Goal: Answer question/provide support

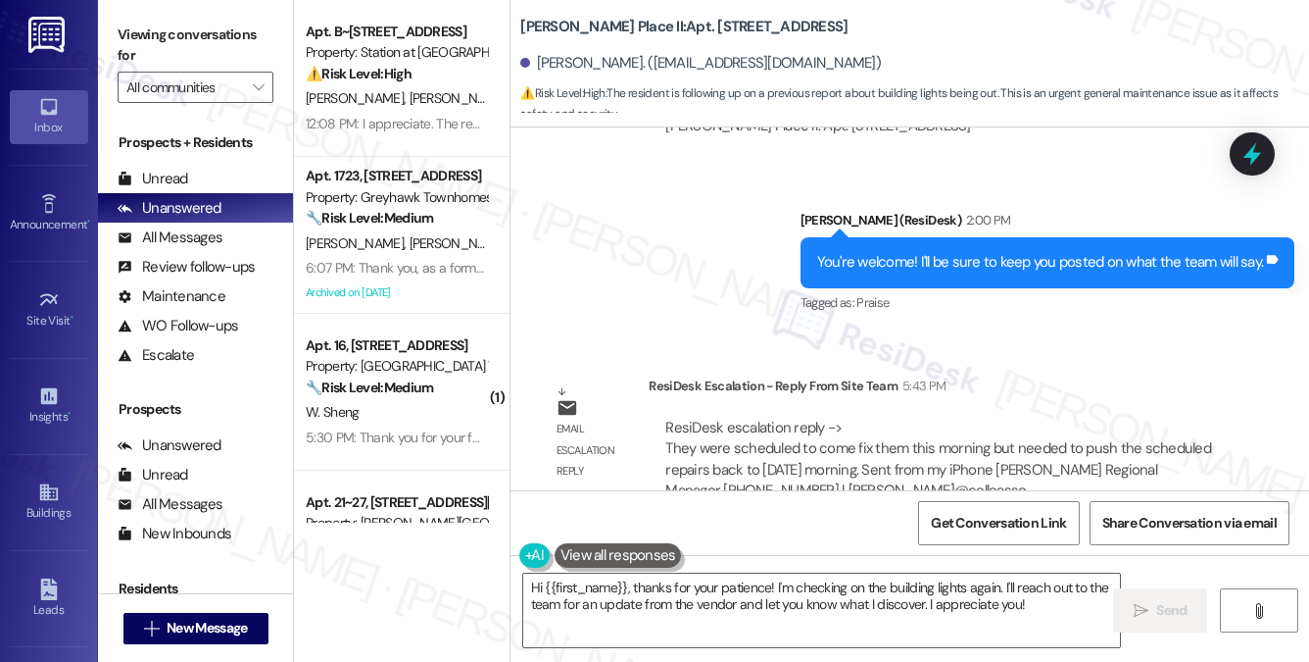
scroll to position [2772, 0]
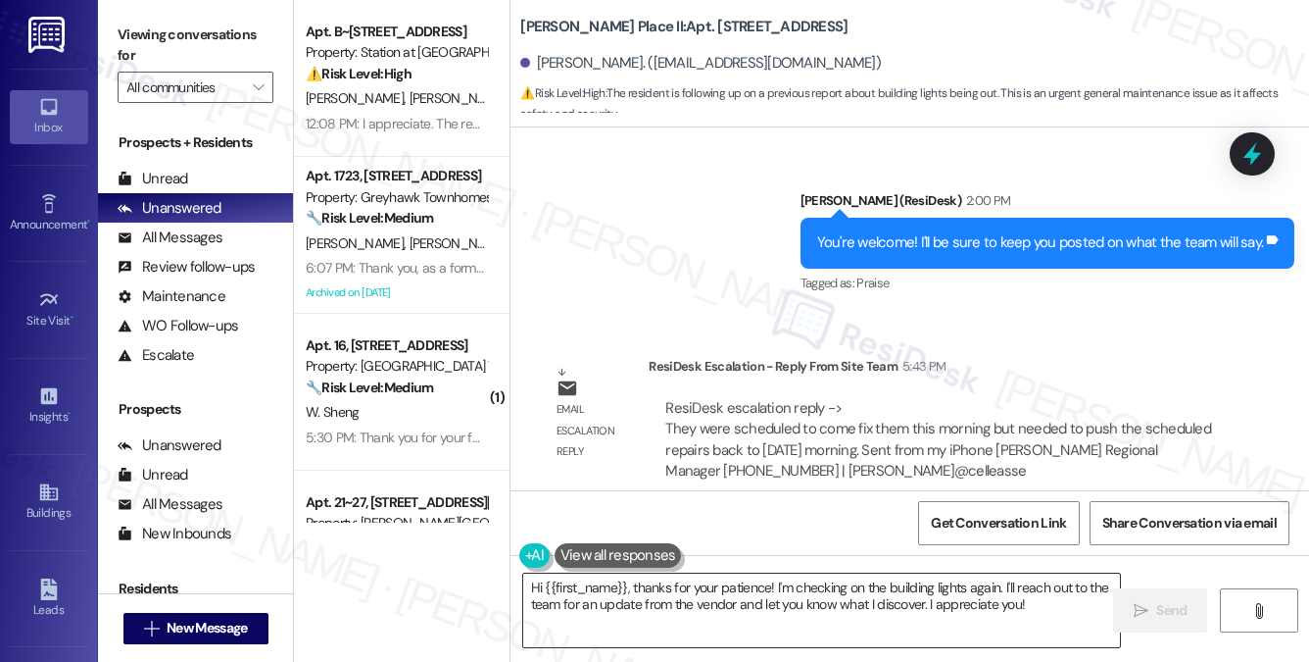
click at [711, 587] on textarea "Hi {{first_name}}, thanks for your patience! I'm checking on the building light…" at bounding box center [821, 610] width 597 height 74
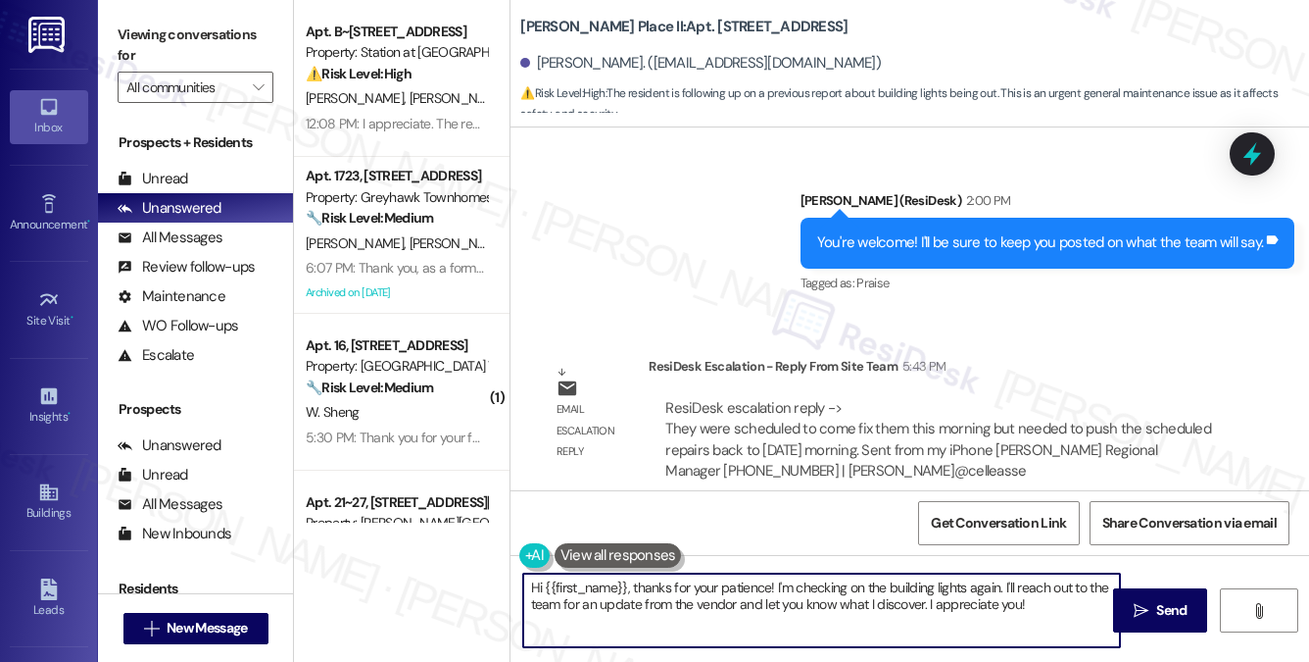
click at [711, 587] on textarea "Hi {{first_name}}, thanks for your patience! I'm checking on the building light…" at bounding box center [821, 610] width 597 height 74
click at [702, 575] on textarea "Hi {{first_name}}, thanks for your patience! I'm checking on the building light…" at bounding box center [821, 610] width 597 height 74
drag, startPoint x: 1047, startPoint y: 611, endPoint x: 630, endPoint y: 583, distance: 417.5
click at [630, 583] on textarea "Hi {{first_name}}, thanks for your patience! I'm checking on the building light…" at bounding box center [821, 610] width 597 height 74
paste textarea "They were scheduled to come fix them this morning but needed to push the schedu…"
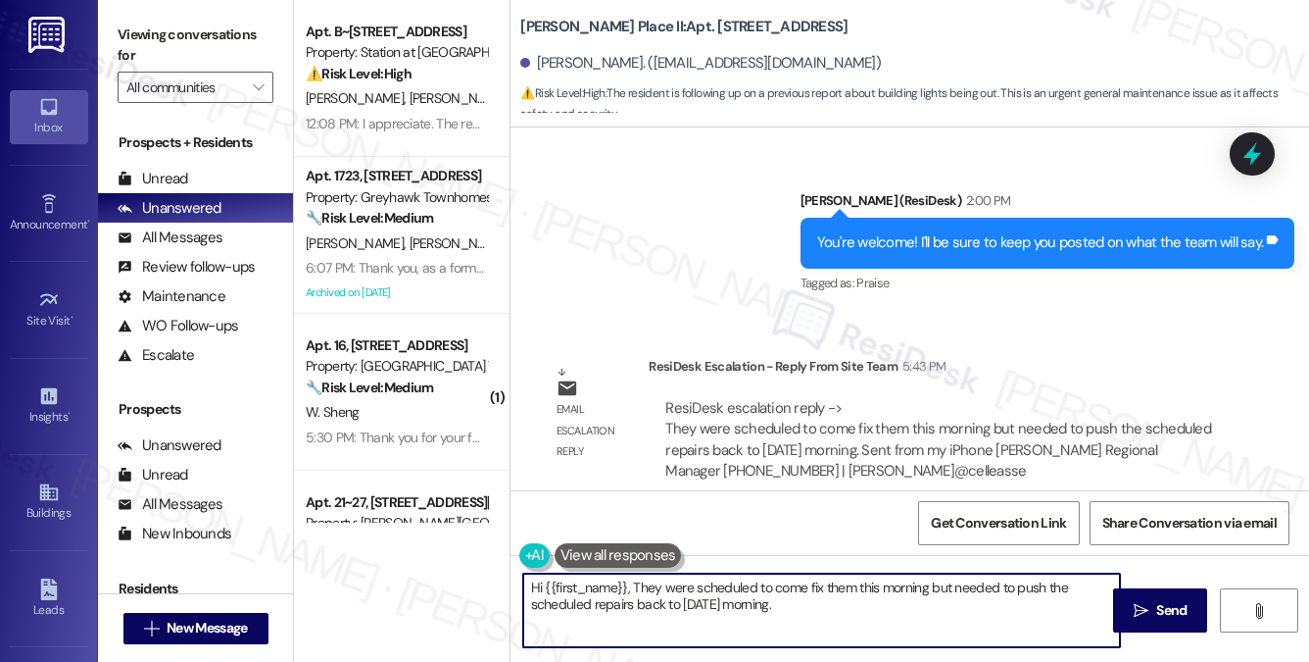
click at [635, 581] on textarea "Hi {{first_name}}, They were scheduled to come fix them this morning but needed…" at bounding box center [821, 610] width 597 height 74
click at [772, 591] on textarea "Hi {{first_name}}, according to the team, they were scheduled to come fix them …" at bounding box center [821, 610] width 597 height 74
click at [927, 588] on textarea "Hi {{first_name}}, according to the team, they were scheduled to come fix them …" at bounding box center [821, 610] width 597 height 74
click at [772, 586] on textarea "Hi {{first_name}}, according to the team, they were scheduled to come fix them …" at bounding box center [821, 610] width 597 height 74
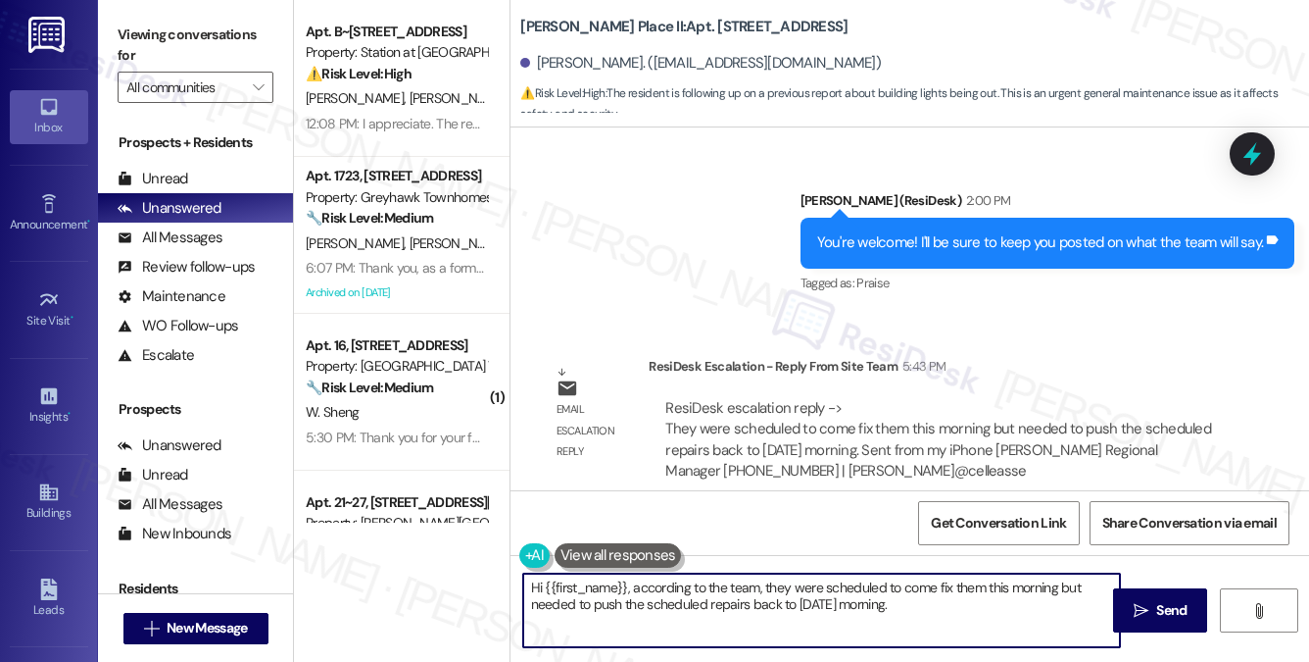
click at [772, 586] on textarea "Hi {{first_name}}, according to the team, they were scheduled to come fix them …" at bounding box center [821, 610] width 597 height 74
click at [984, 604] on textarea "Hi {{first_name}}, according to the team, the building lights were scheduled to…" at bounding box center [821, 610] width 597 height 74
drag, startPoint x: 761, startPoint y: 588, endPoint x: 668, endPoint y: 588, distance: 92.1
click at [668, 588] on textarea "Hi {{first_name}}, according to the team, the building lights were scheduled to…" at bounding box center [821, 610] width 597 height 74
click at [667, 588] on textarea "Hi {{first_name}}, according to the team, the building lights were scheduled to…" at bounding box center [821, 610] width 597 height 74
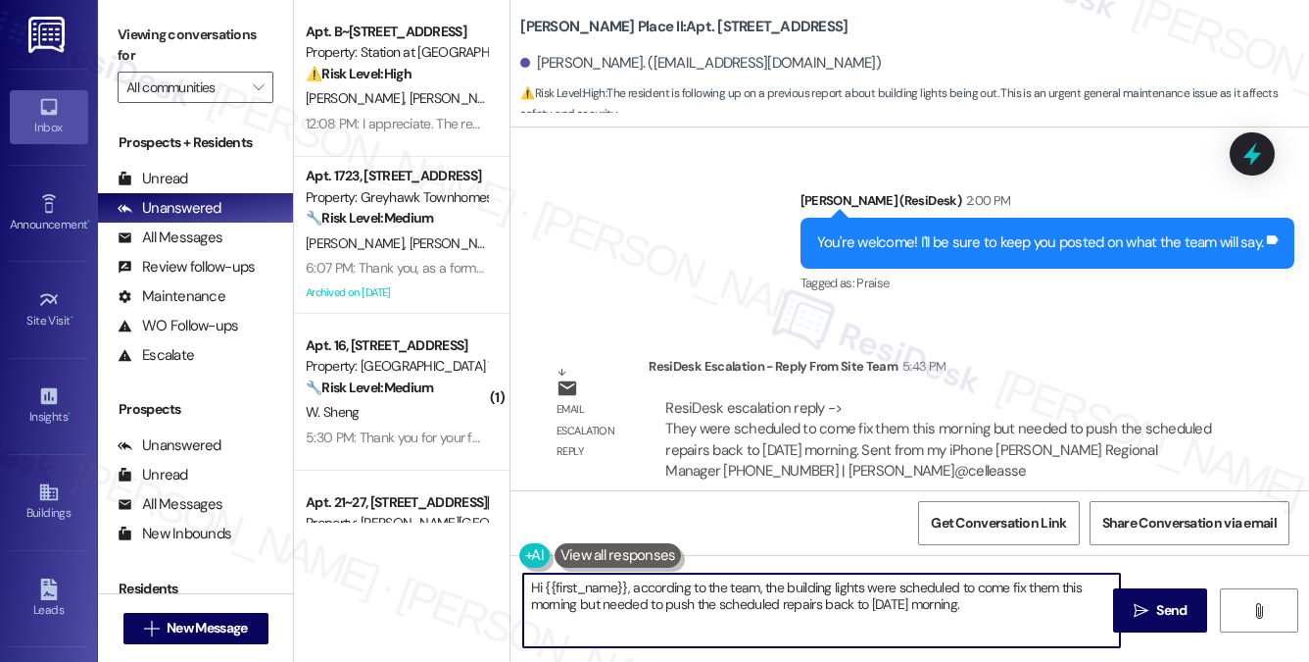
drag, startPoint x: 632, startPoint y: 588, endPoint x: 723, endPoint y: 586, distance: 91.2
click at [723, 586] on textarea "Hi {{first_name}}, according to the team, the building lights were scheduled to…" at bounding box center [821, 610] width 597 height 74
click at [865, 590] on textarea "Hi {{first_name}}, here's an update from the team! The building lights were sch…" at bounding box center [821, 610] width 597 height 74
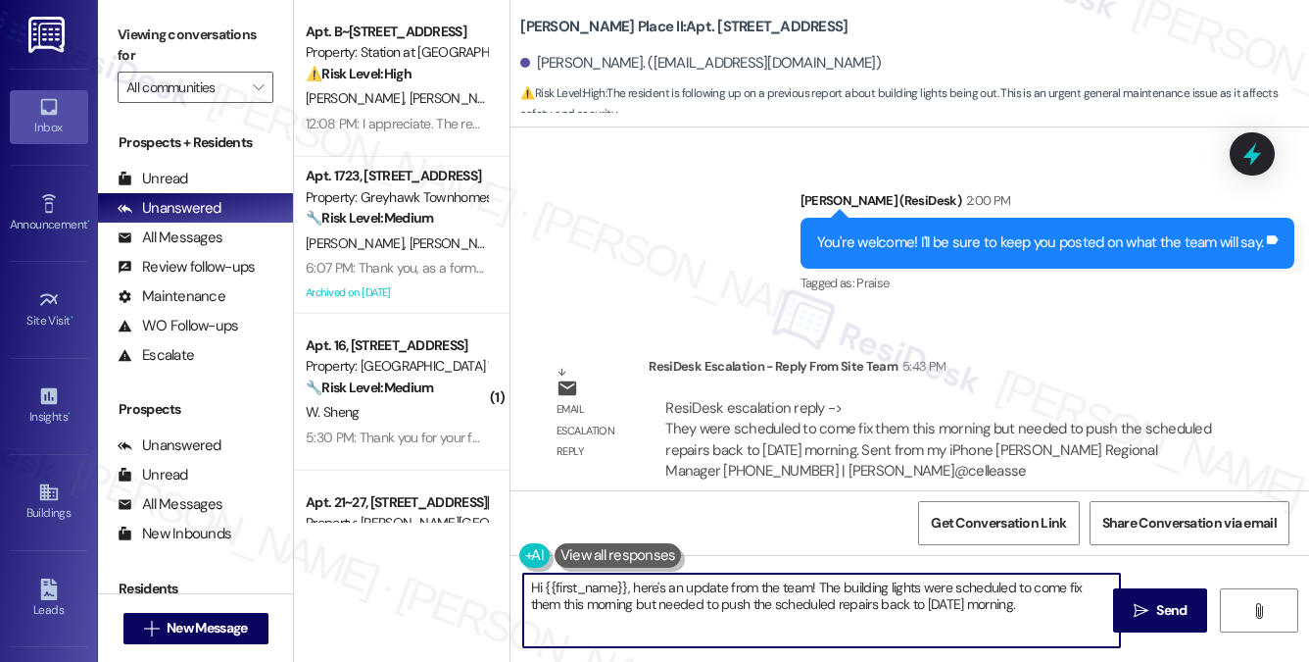
click at [909, 603] on textarea "Hi {{first_name}}, here's an update from the team! The building lights were sch…" at bounding box center [821, 610] width 597 height 74
click at [1047, 609] on textarea "Hi {{first_name}}, here's an update from the team! The building lights were sch…" at bounding box center [821, 610] width 597 height 74
type textarea "Hi {{first_name}}, here's an update from the team! The building lights were sch…"
click at [1136, 603] on icon "" at bounding box center [1141, 611] width 15 height 16
